Goal: Book appointment/travel/reservation

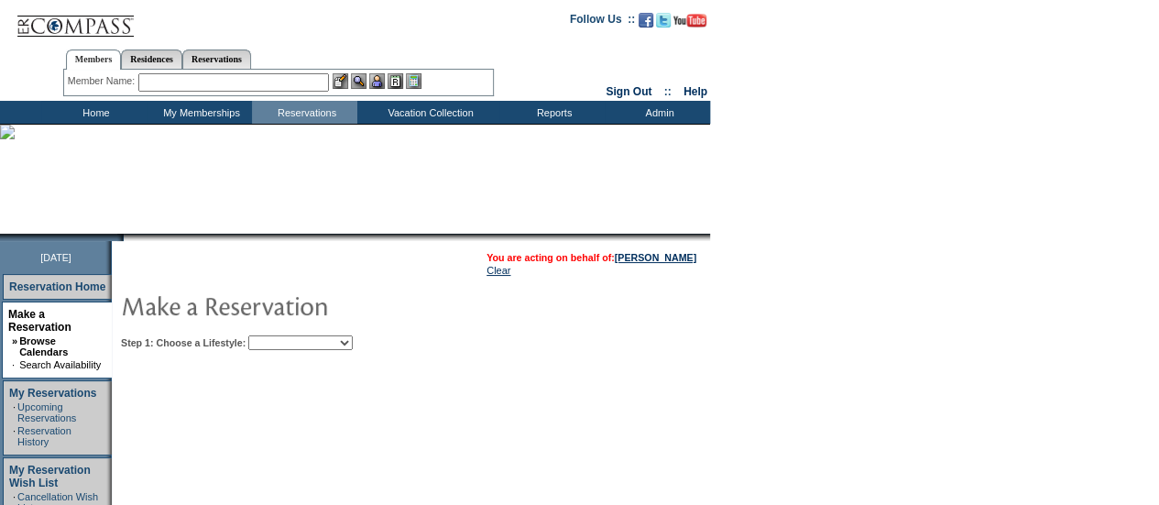
click at [353, 339] on select "Beach Leisure Metropolitan Mountain OIAL for Adventure OIAL for Couples OIAL fo…" at bounding box center [300, 342] width 104 height 15
select select "Beach"
click at [279, 335] on select "Beach Leisure Metropolitan Mountain OIAL for Adventure OIAL for Couples OIAL fo…" at bounding box center [300, 342] width 104 height 15
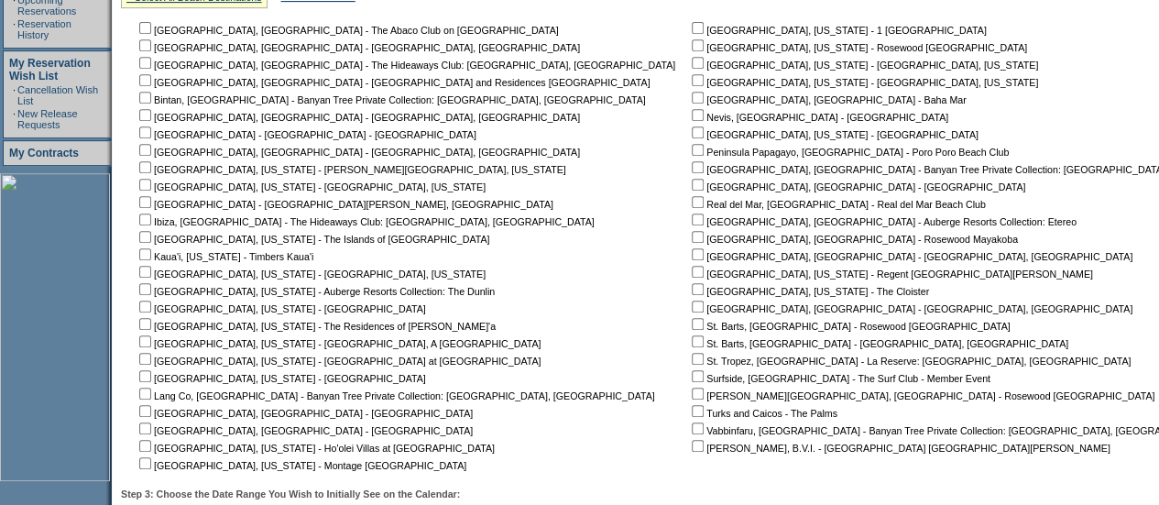
scroll to position [411, 0]
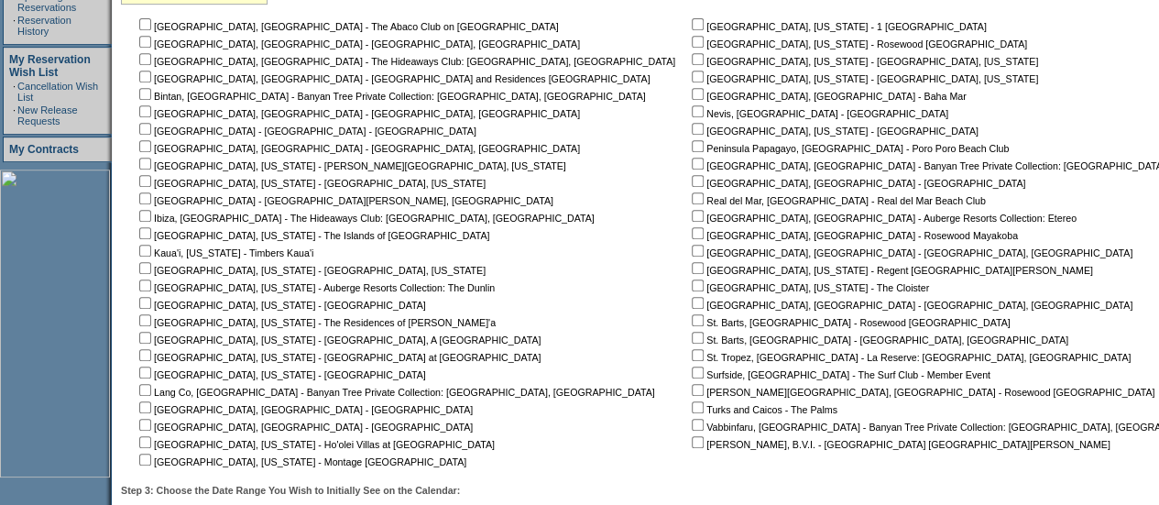
click at [688, 148] on nobr "Peninsula Papagayo, [GEOGRAPHIC_DATA] - Poro Poro Beach Club" at bounding box center [848, 148] width 321 height 11
click at [692, 148] on input "checkbox" at bounding box center [698, 146] width 12 height 12
checkbox input "true"
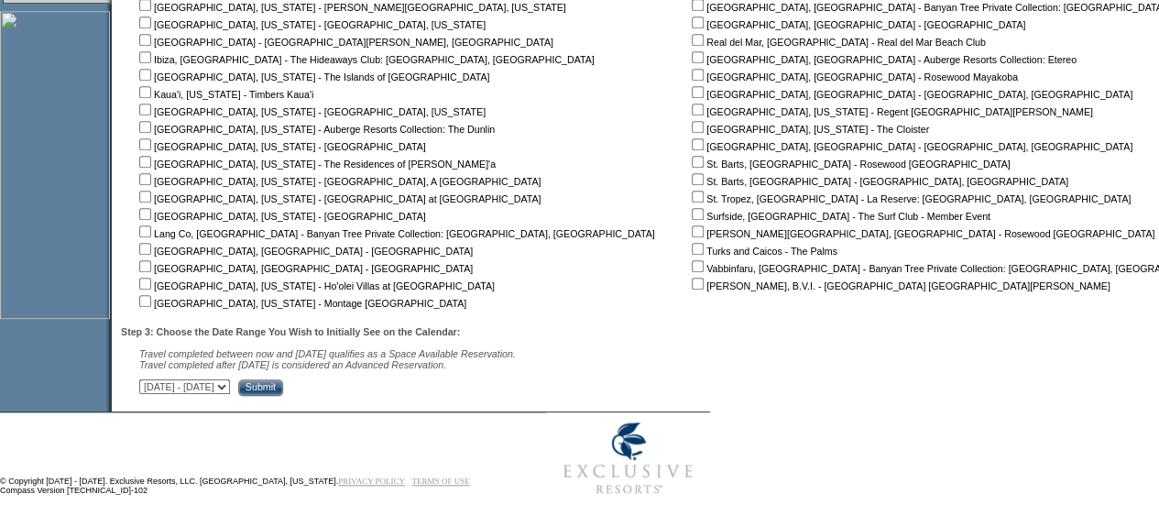
scroll to position [597, 0]
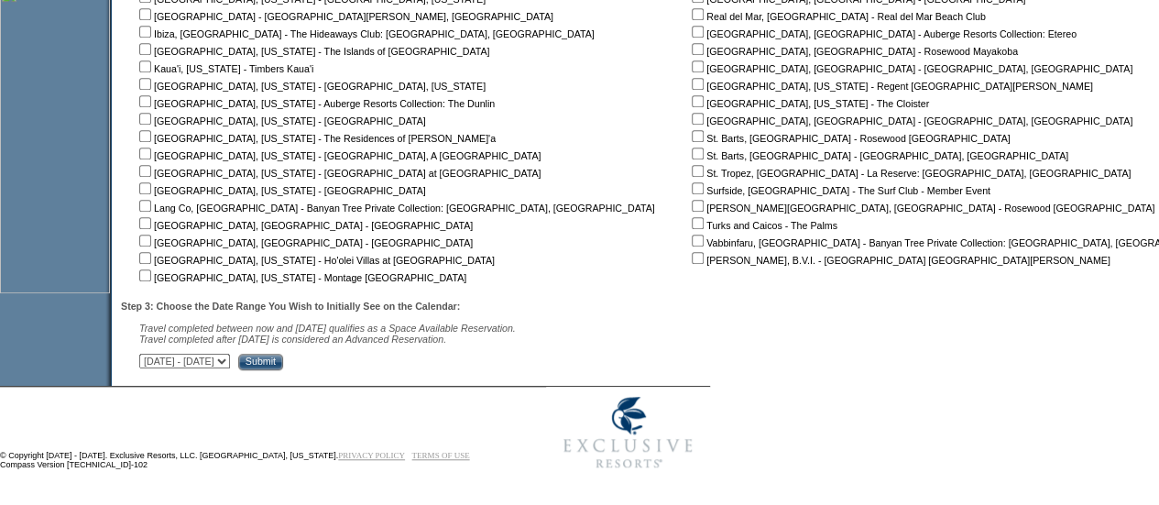
click at [230, 360] on select "[DATE] - [DATE] [DATE] - [DATE] [DATE] - [DATE] [DATE] - [DATE] [DATE] - [DATE]…" at bounding box center [184, 361] width 91 height 15
select select "[DATE]|[DATE]"
click at [148, 354] on select "[DATE] - [DATE] [DATE] - [DATE] [DATE] - [DATE] [DATE] - [DATE] [DATE] - [DATE]…" at bounding box center [184, 361] width 91 height 15
click at [283, 366] on input "Submit" at bounding box center [260, 362] width 45 height 16
